Goal: Task Accomplishment & Management: Use online tool/utility

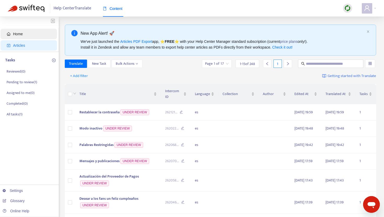
click at [26, 34] on span "Home" at bounding box center [30, 34] width 46 height 10
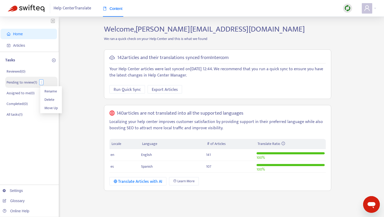
click at [40, 80] on button "button" at bounding box center [41, 82] width 4 height 6
click at [26, 83] on p "Pending to review ( 1 )" at bounding box center [22, 82] width 31 height 5
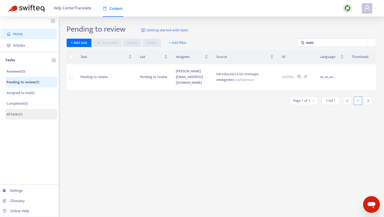
click at [24, 113] on li "All tasks ( 1 )" at bounding box center [31, 114] width 52 height 11
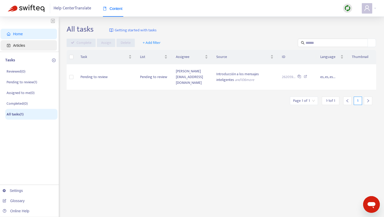
click at [24, 41] on span "Articles" at bounding box center [30, 45] width 46 height 10
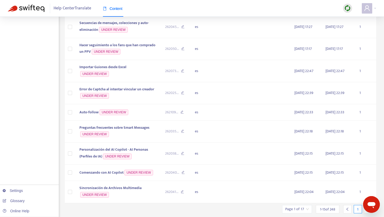
scroll to position [234, 0]
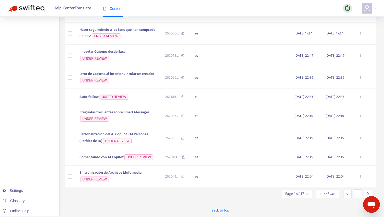
click at [367, 193] on icon "right" at bounding box center [368, 194] width 4 height 4
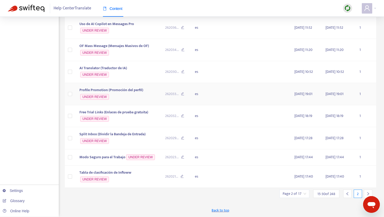
click at [126, 89] on span "Profile Promotion (Promoción del perfil)" at bounding box center [111, 90] width 64 height 6
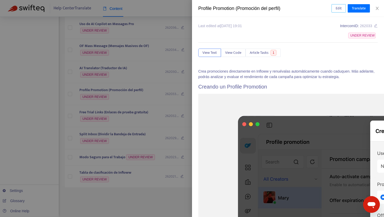
click at [338, 9] on span "Edit" at bounding box center [338, 8] width 6 height 6
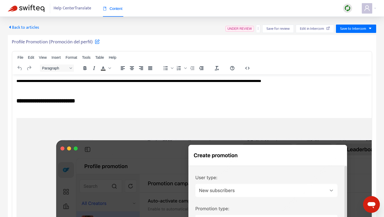
click at [94, 99] on h2 "**********" at bounding box center [191, 101] width 351 height 8
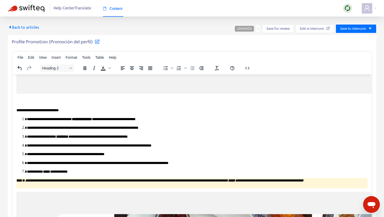
scroll to position [306, 0]
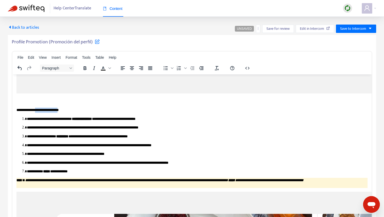
drag, startPoint x: 68, startPoint y: 108, endPoint x: 39, endPoint y: 107, distance: 28.7
click at [39, 107] on p "**********" at bounding box center [191, 109] width 351 height 5
